Goal: Task Accomplishment & Management: Use online tool/utility

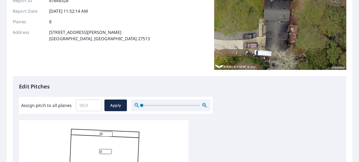
scroll to position [79, 0]
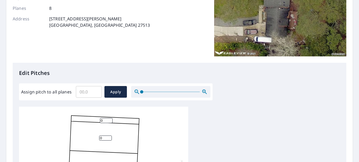
click at [93, 91] on input "Assign pitch to all planes" at bounding box center [89, 91] width 26 height 15
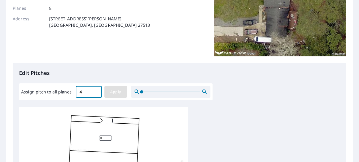
type input "4"
click at [120, 92] on span "Apply" at bounding box center [116, 92] width 14 height 7
type input "4"
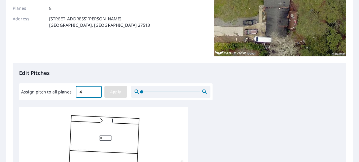
type input "4"
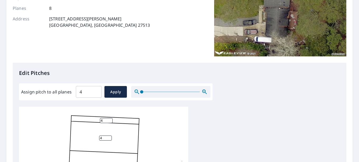
scroll to position [5, 0]
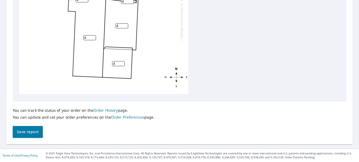
click at [30, 132] on span "Save report" at bounding box center [28, 132] width 22 height 7
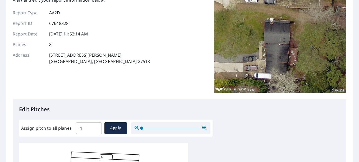
scroll to position [159, 0]
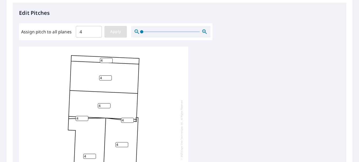
click at [115, 32] on span "Apply" at bounding box center [116, 31] width 14 height 7
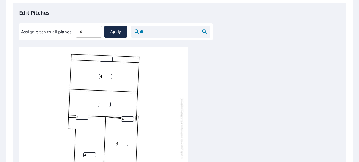
scroll to position [5, 0]
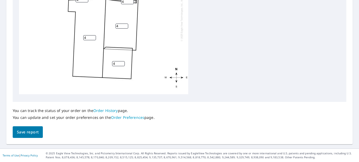
click at [21, 130] on span "Save report" at bounding box center [28, 132] width 22 height 7
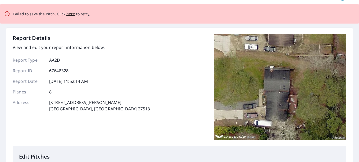
scroll to position [0, 0]
